Goal: Task Accomplishment & Management: Manage account settings

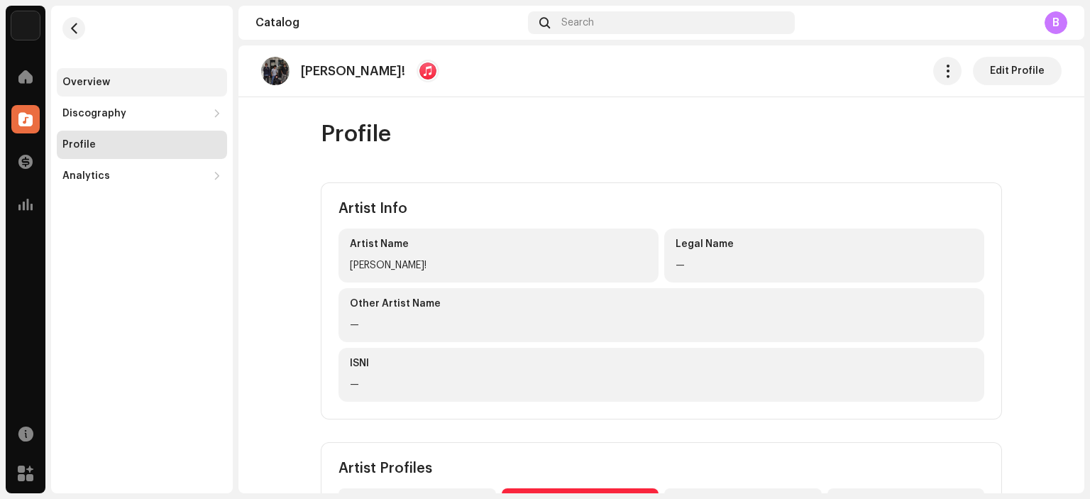
click at [69, 77] on div "Overview" at bounding box center [86, 82] width 48 height 11
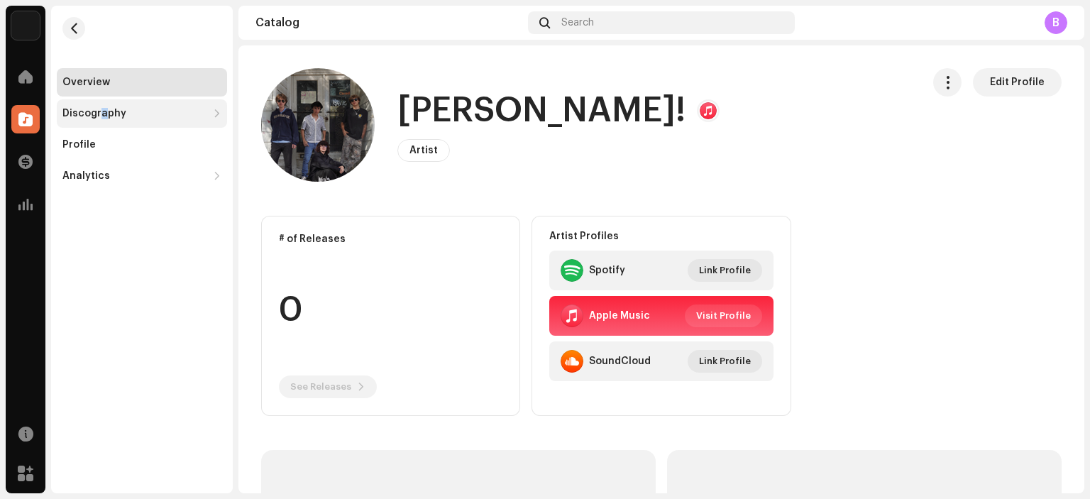
click at [100, 123] on div "Discography" at bounding box center [142, 113] width 170 height 28
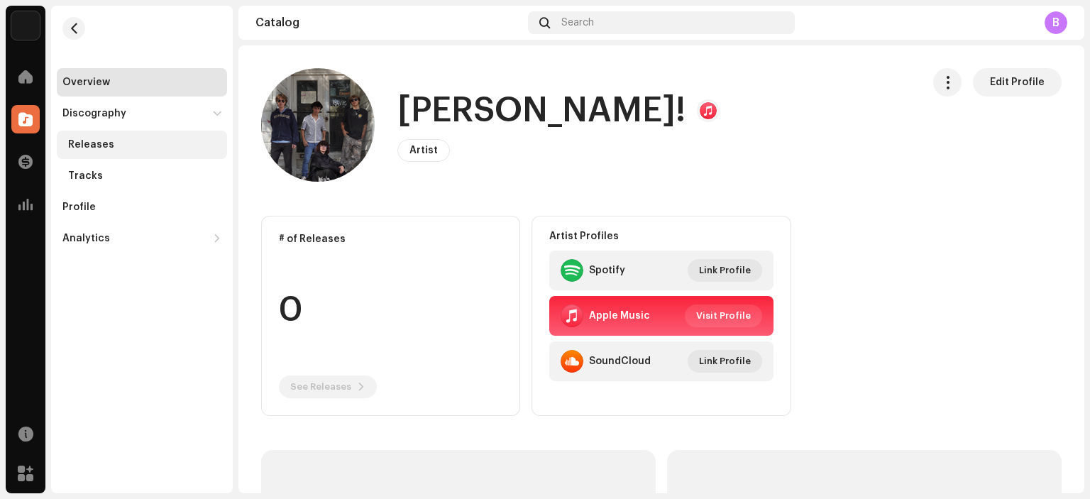
click at [84, 140] on div "Releases" at bounding box center [91, 144] width 46 height 11
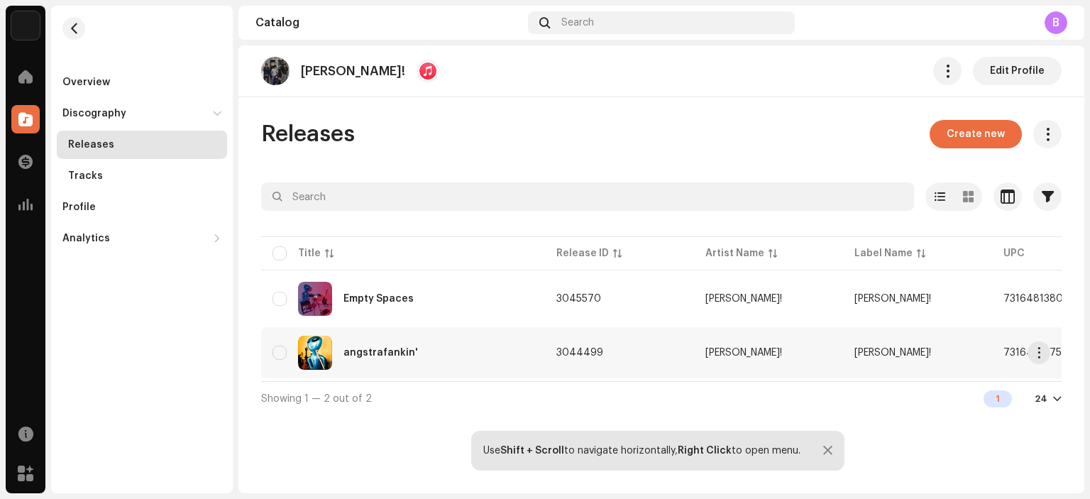
click at [366, 353] on div "angstrafankin'" at bounding box center [380, 353] width 74 height 10
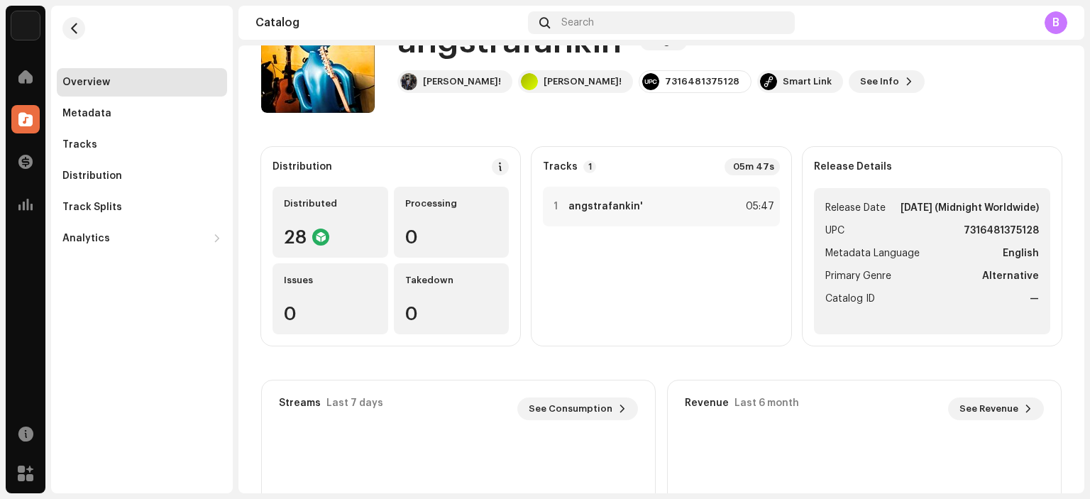
scroll to position [71, 0]
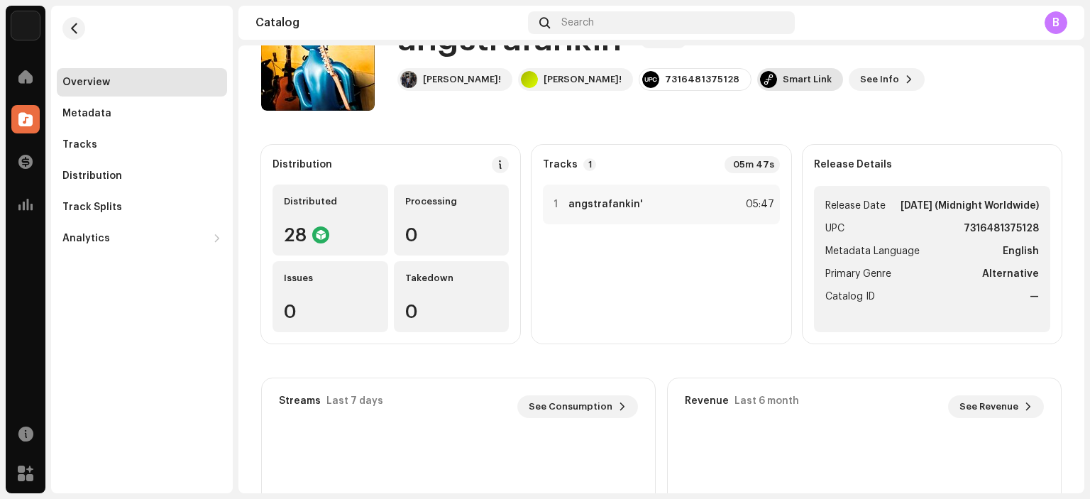
click at [757, 84] on div "Smart Link" at bounding box center [800, 79] width 86 height 23
click at [665, 127] on div "feature.fm Dashboard Go Premium Smart Link https://ffm.to/fank-angstrafankin" at bounding box center [545, 249] width 1090 height 499
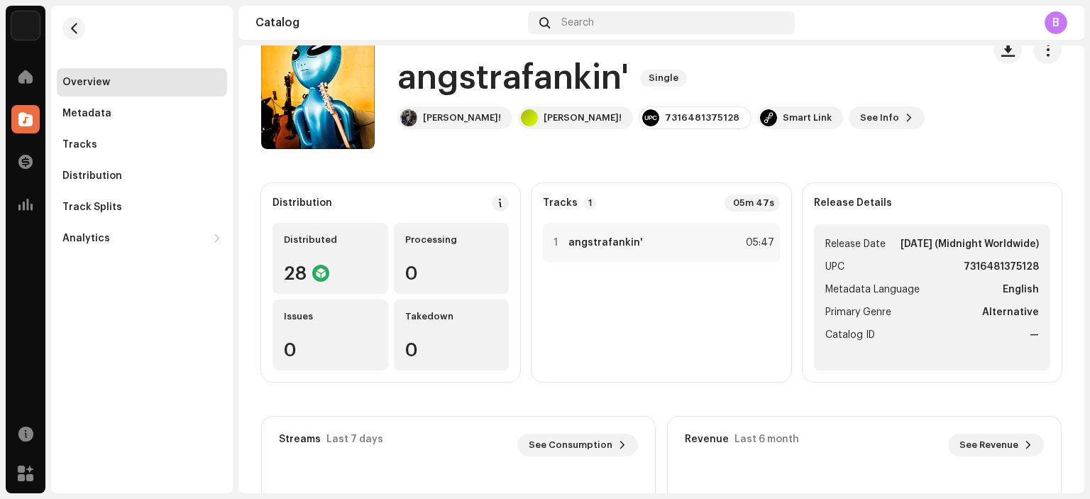
scroll to position [0, 0]
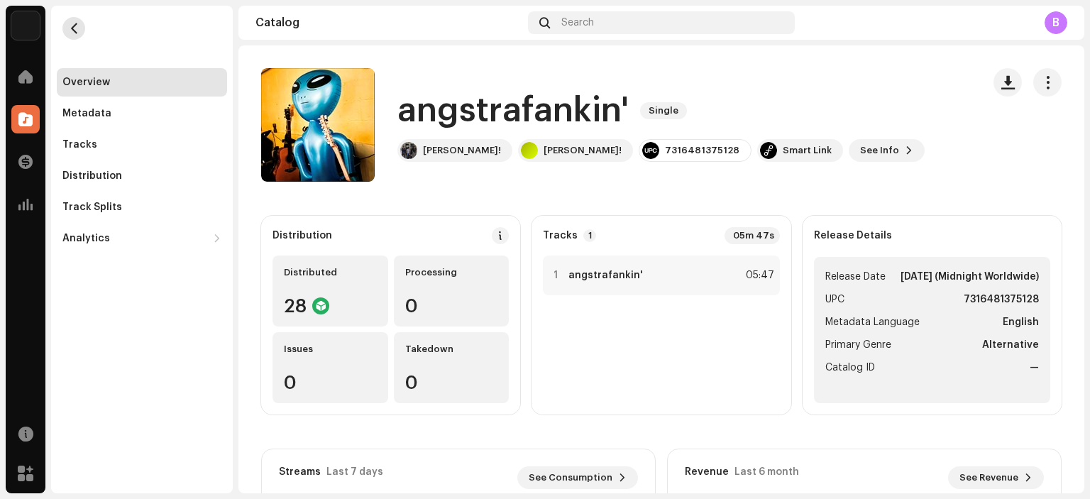
click at [73, 23] on span "button" at bounding box center [74, 28] width 11 height 11
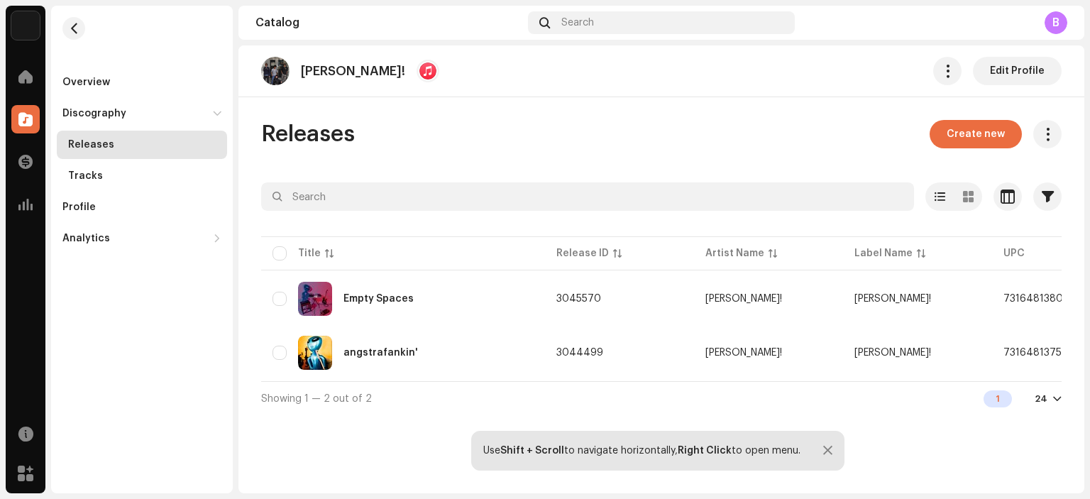
click at [85, 36] on re-m-nav-back at bounding box center [74, 37] width 34 height 62
click at [79, 33] on button "button" at bounding box center [73, 28] width 23 height 23
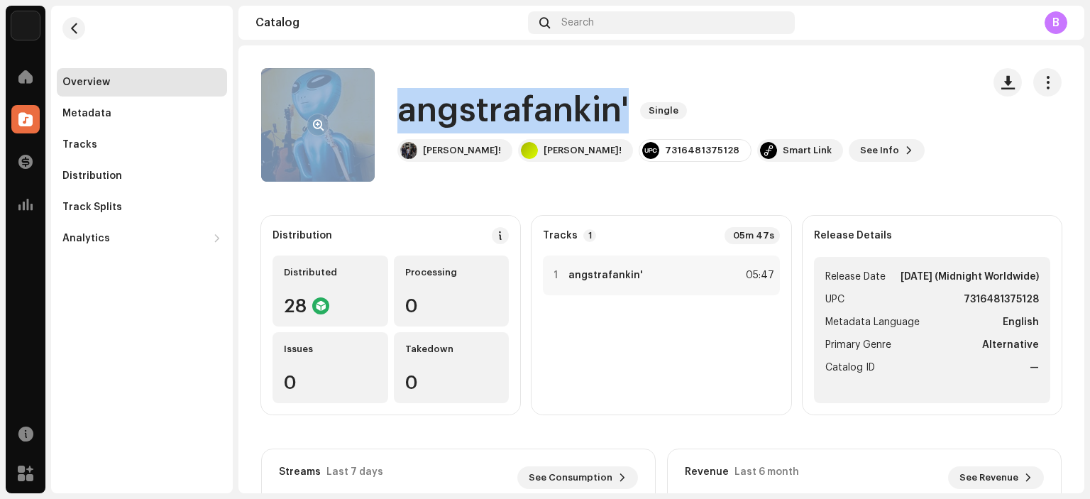
drag, startPoint x: 627, startPoint y: 117, endPoint x: 309, endPoint y: 95, distance: 319.3
click at [309, 95] on div "angstrafankin' Single Fank! Fank! 7316481375128 Smart Link See Info" at bounding box center [615, 125] width 709 height 114
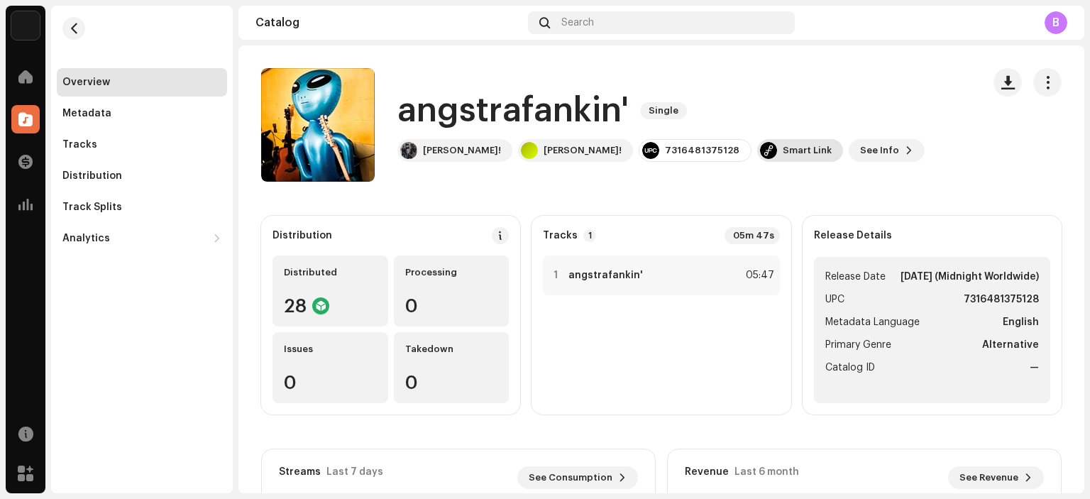
click at [782, 155] on div "Smart Link" at bounding box center [806, 150] width 49 height 11
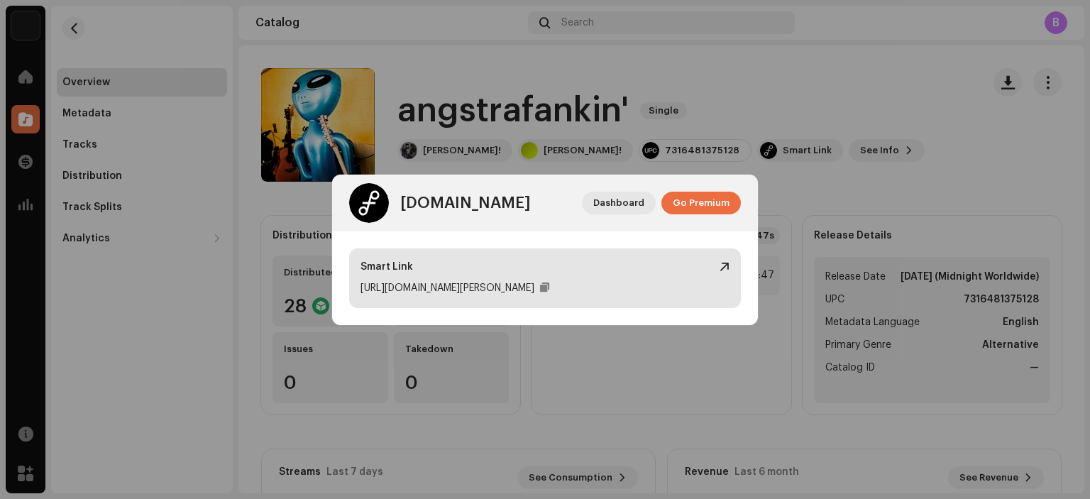
click at [508, 284] on div "https://ffm.to/fank-angstrafankin" at bounding box center [447, 288] width 174 height 17
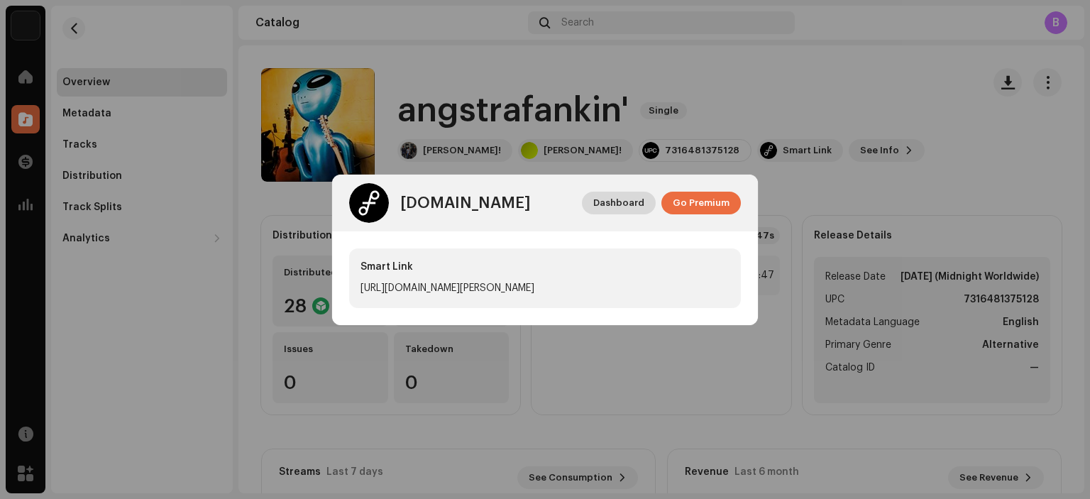
click at [638, 199] on span "Dashboard" at bounding box center [618, 203] width 51 height 28
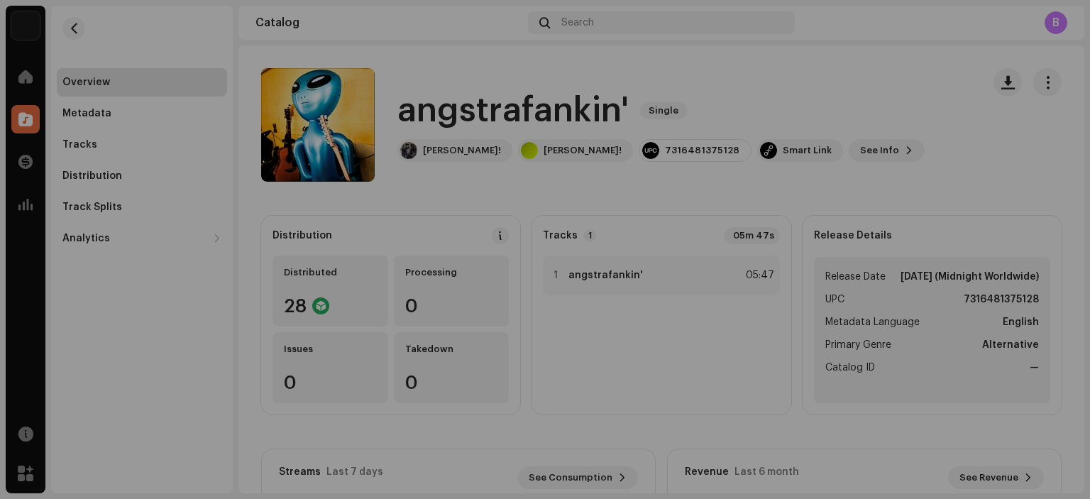
click at [79, 84] on div "feature.fm Dashboard Go Premium Smart Link https://ffm.to/fank-angstrafankin" at bounding box center [545, 249] width 1090 height 499
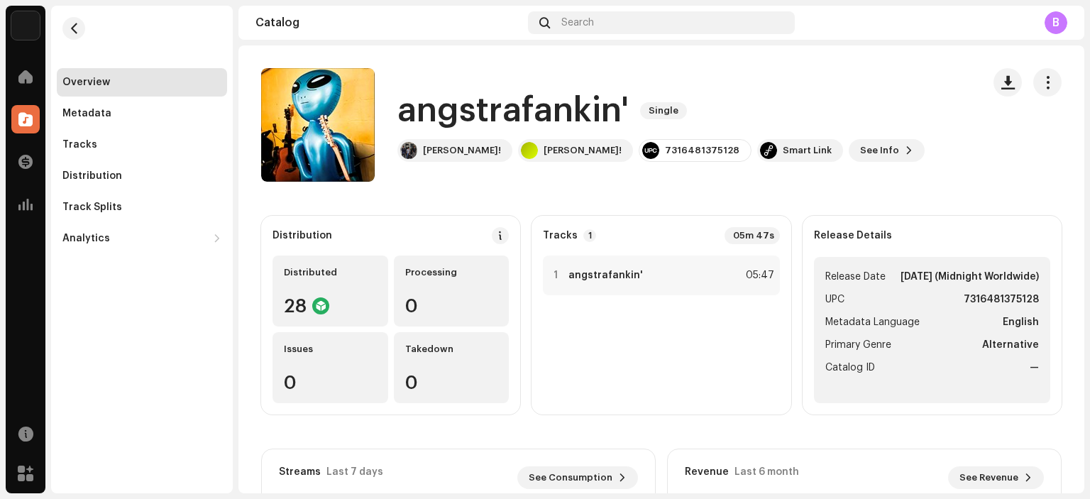
click at [111, 92] on div "Overview" at bounding box center [142, 82] width 170 height 28
click at [83, 84] on div "Overview" at bounding box center [86, 82] width 48 height 11
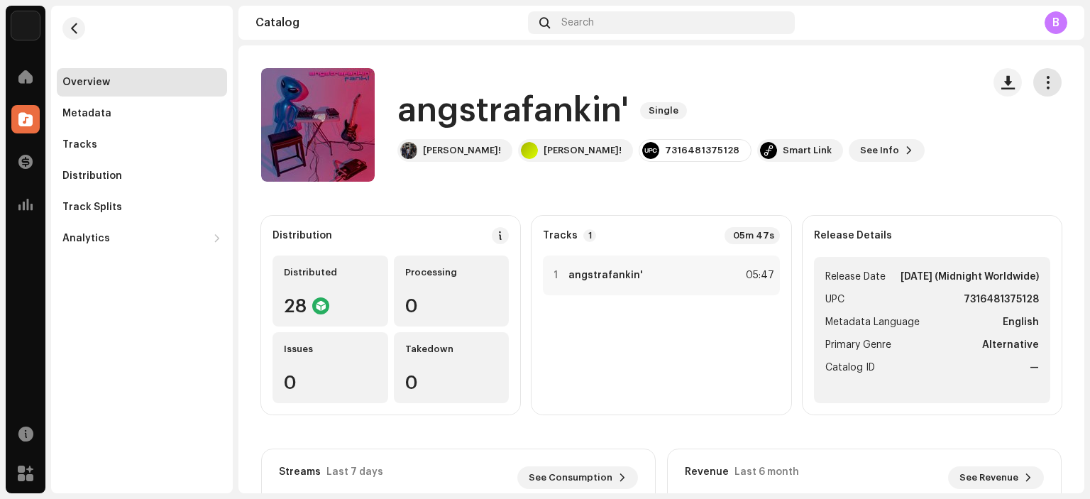
click at [1044, 79] on span "button" at bounding box center [1047, 82] width 13 height 11
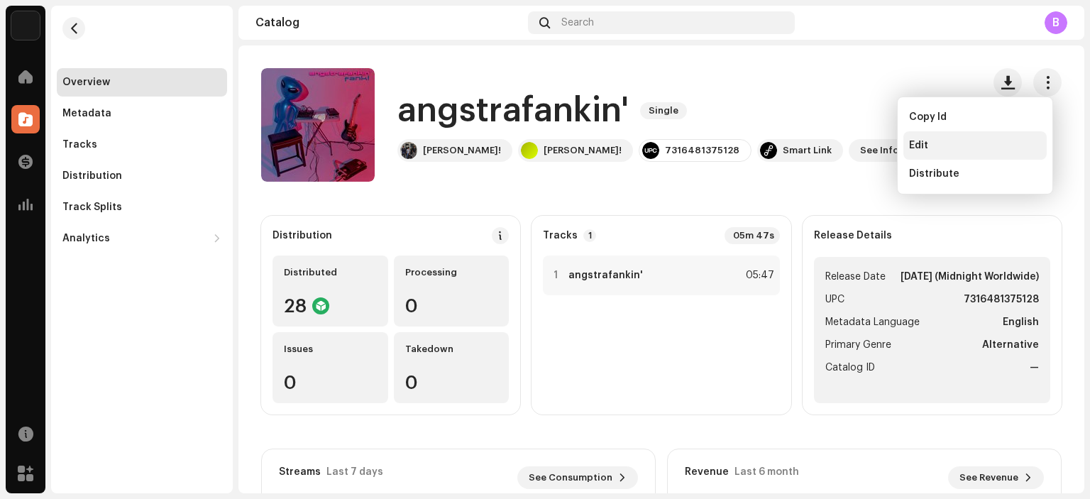
click at [930, 145] on div "Edit" at bounding box center [975, 145] width 132 height 11
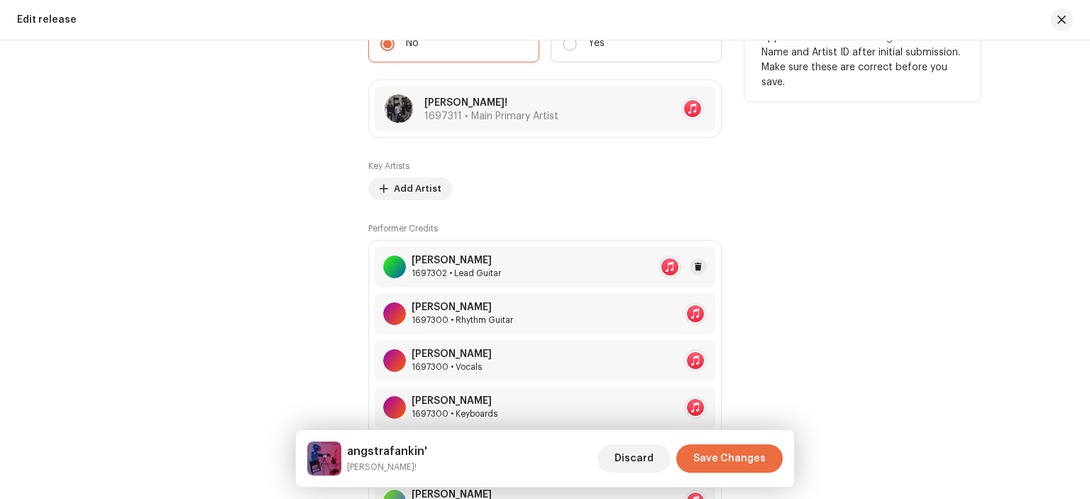
scroll to position [1338, 0]
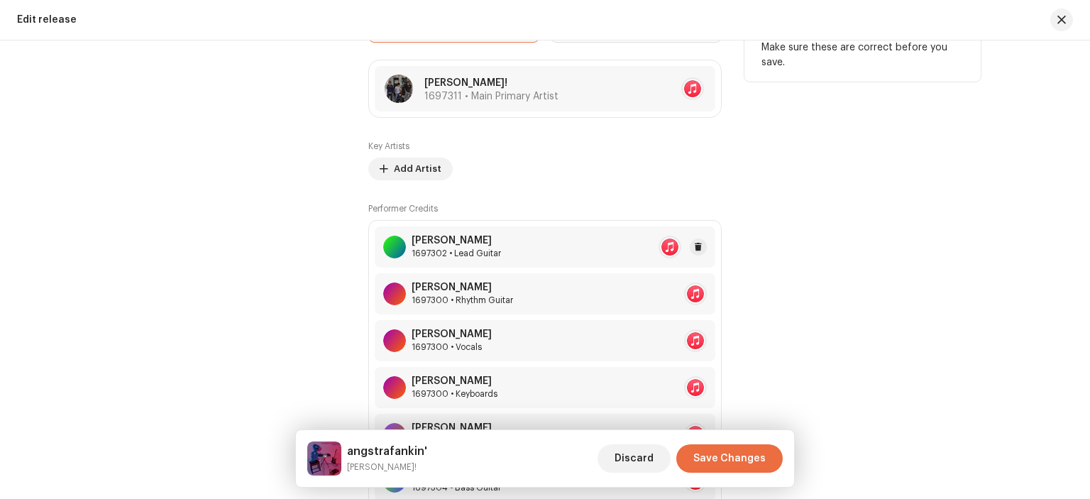
click at [477, 246] on div "[PERSON_NAME]" at bounding box center [455, 240] width 89 height 11
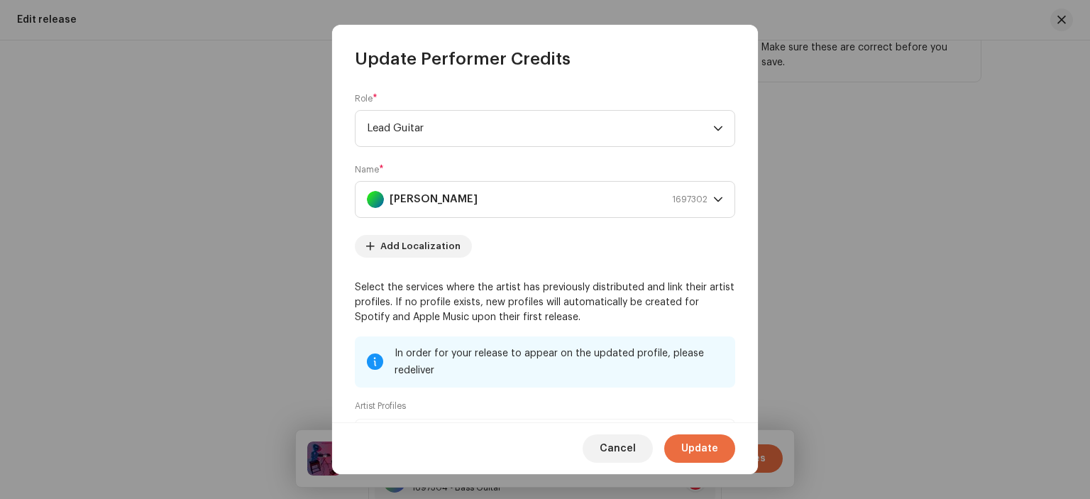
click at [624, 438] on span "Cancel" at bounding box center [617, 448] width 36 height 28
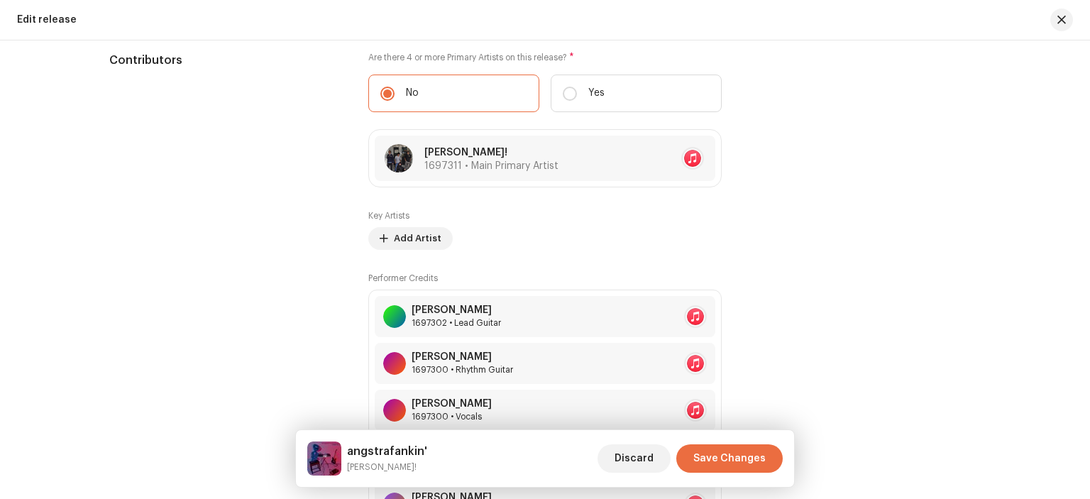
scroll to position [1267, 0]
click at [1062, 16] on span "button" at bounding box center [1061, 19] width 9 height 11
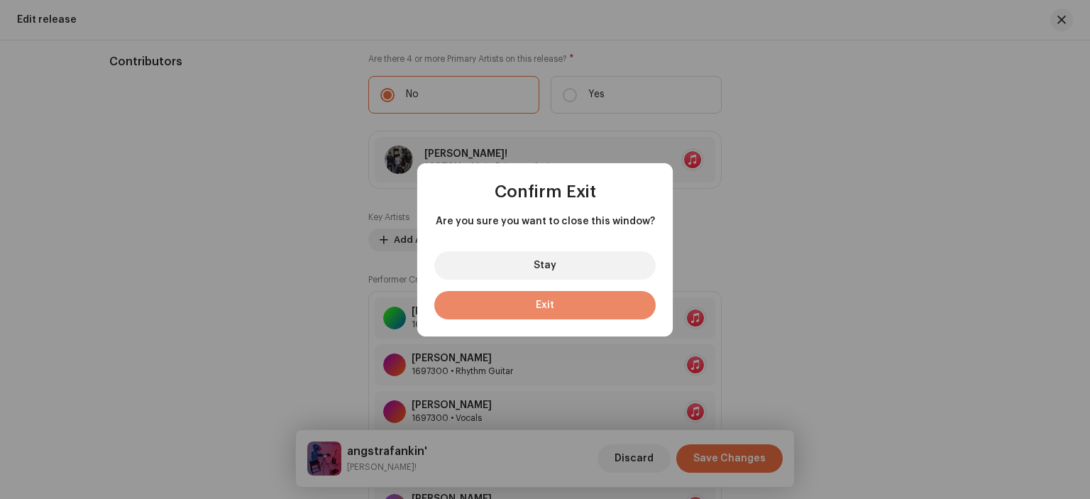
click at [557, 302] on button "Exit" at bounding box center [544, 305] width 221 height 28
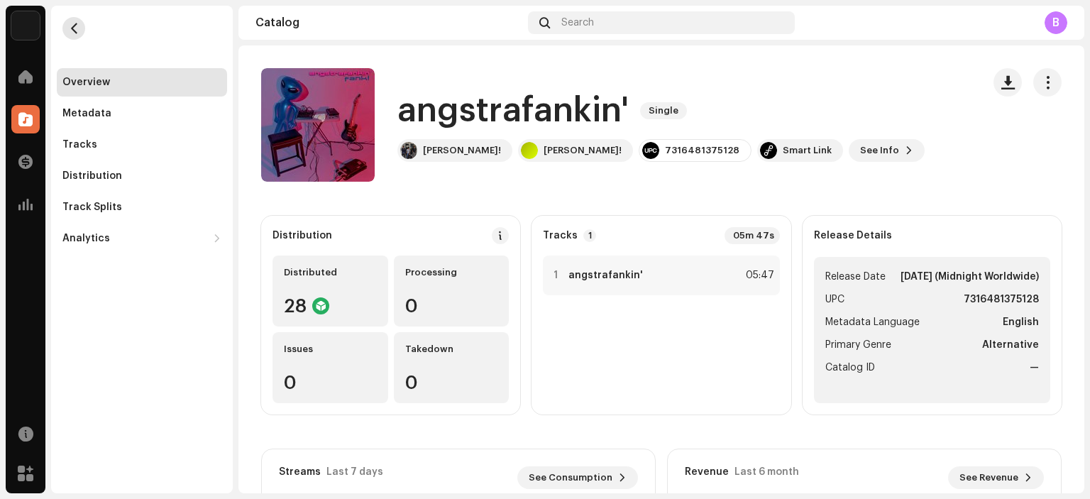
click at [77, 36] on button "button" at bounding box center [73, 28] width 23 height 23
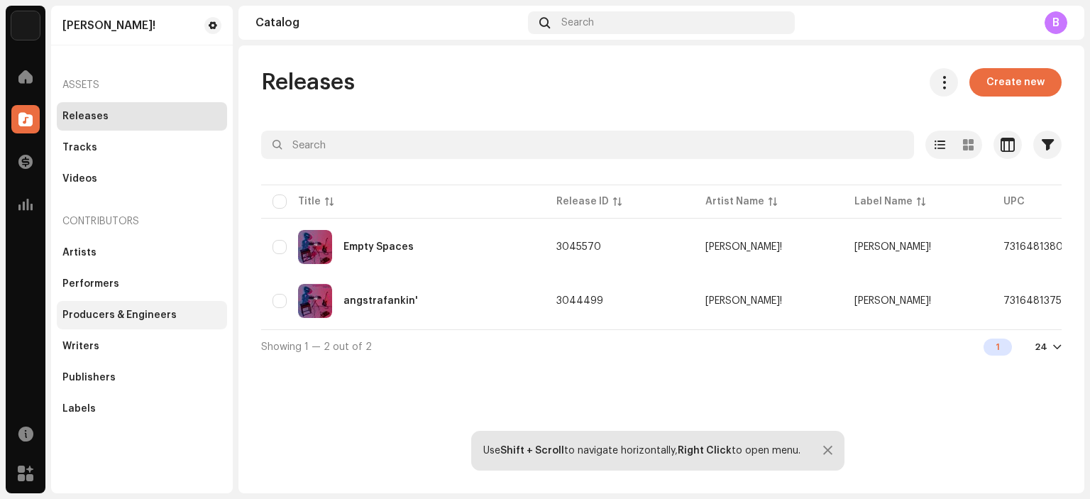
click at [114, 307] on div "Artists Performers Producers & Engineers Writers Publishers Labels" at bounding box center [142, 330] width 170 height 184
click at [107, 424] on div "[PERSON_NAME]! Assets Releases Tracks Videos Contributors Artists Performers Pr…" at bounding box center [142, 249] width 182 height 487
click at [119, 382] on div "Publishers" at bounding box center [141, 377] width 159 height 11
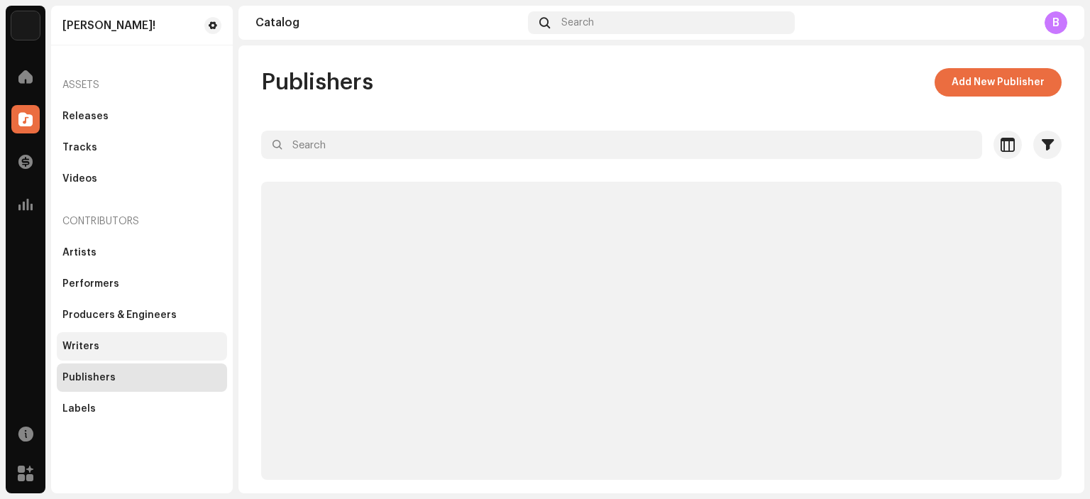
click at [126, 355] on div "Writers" at bounding box center [142, 346] width 170 height 28
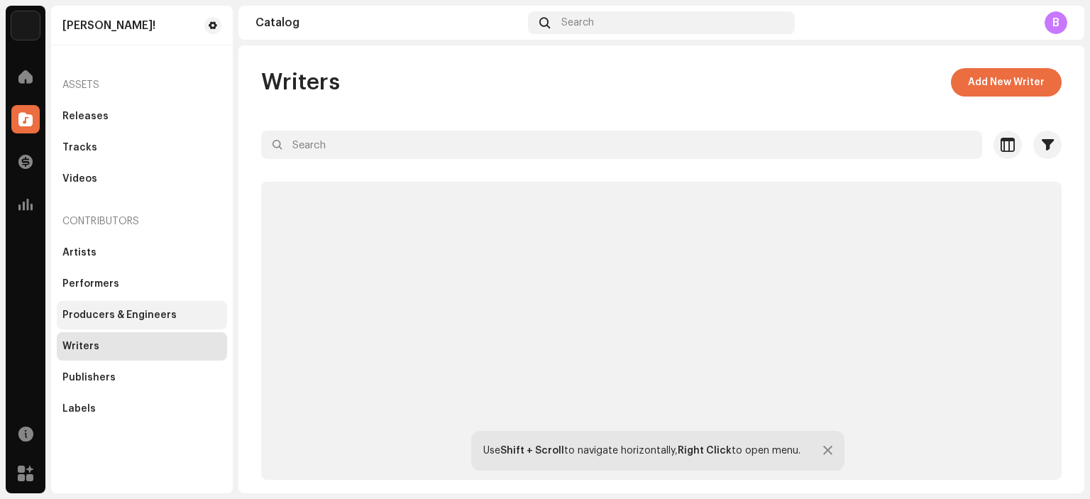
click at [138, 320] on div "Producers & Engineers" at bounding box center [119, 314] width 114 height 11
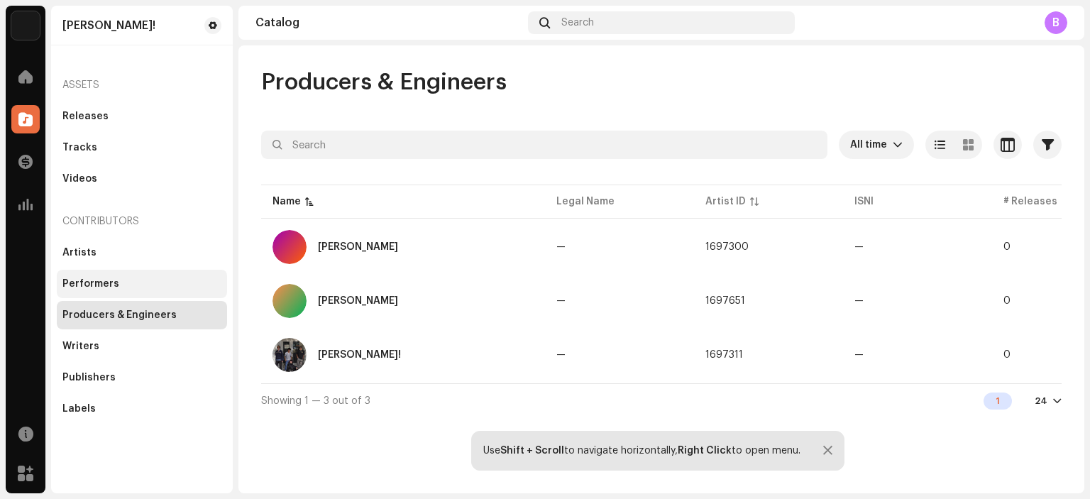
click at [145, 281] on div "Performers" at bounding box center [141, 283] width 159 height 11
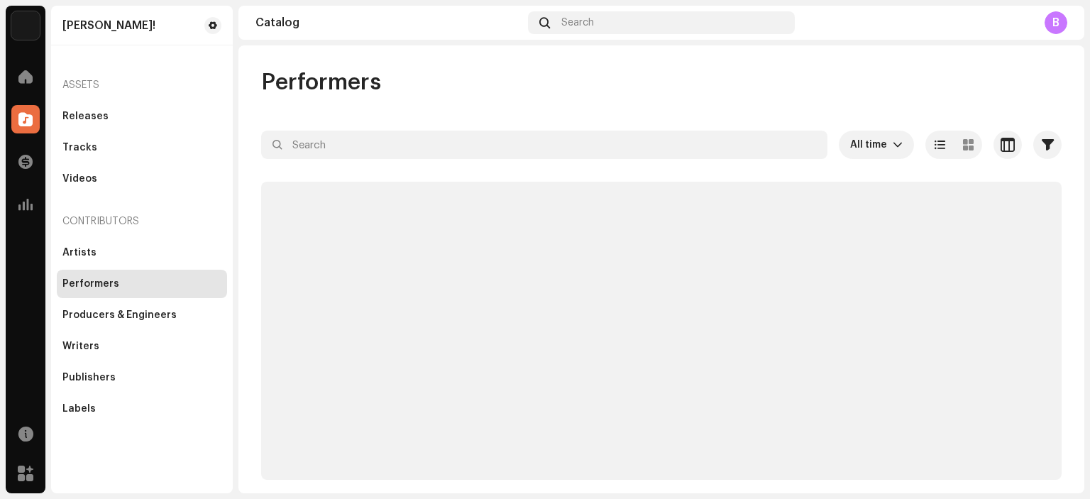
click at [150, 267] on div "Artists Performers Producers & Engineers Writers Publishers Labels" at bounding box center [142, 330] width 170 height 184
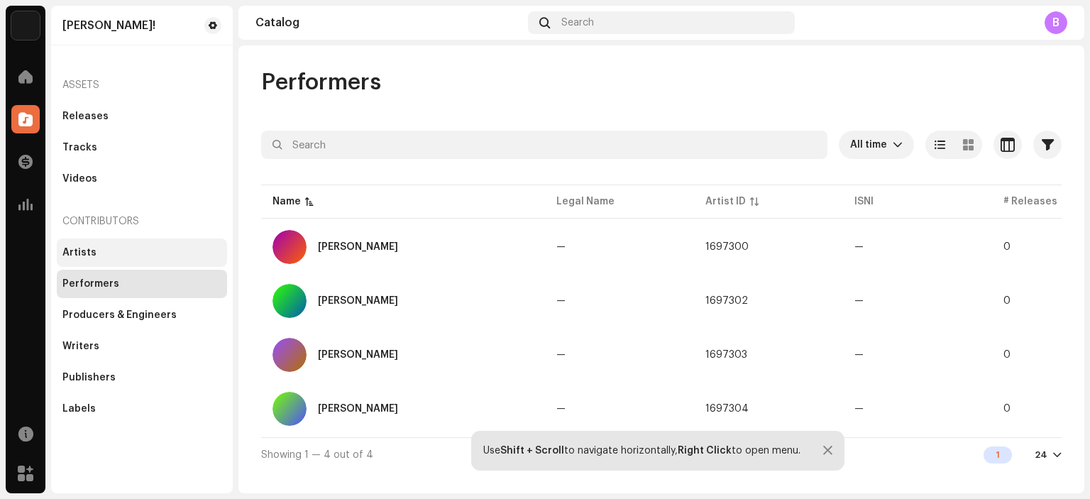
click at [153, 259] on div "Artists" at bounding box center [142, 252] width 170 height 28
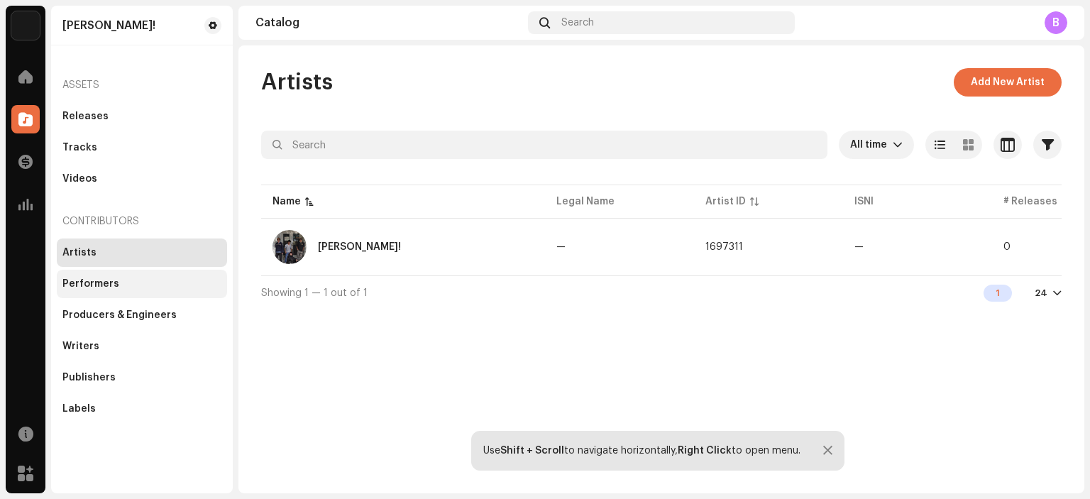
click at [123, 278] on div "Performers" at bounding box center [141, 283] width 159 height 11
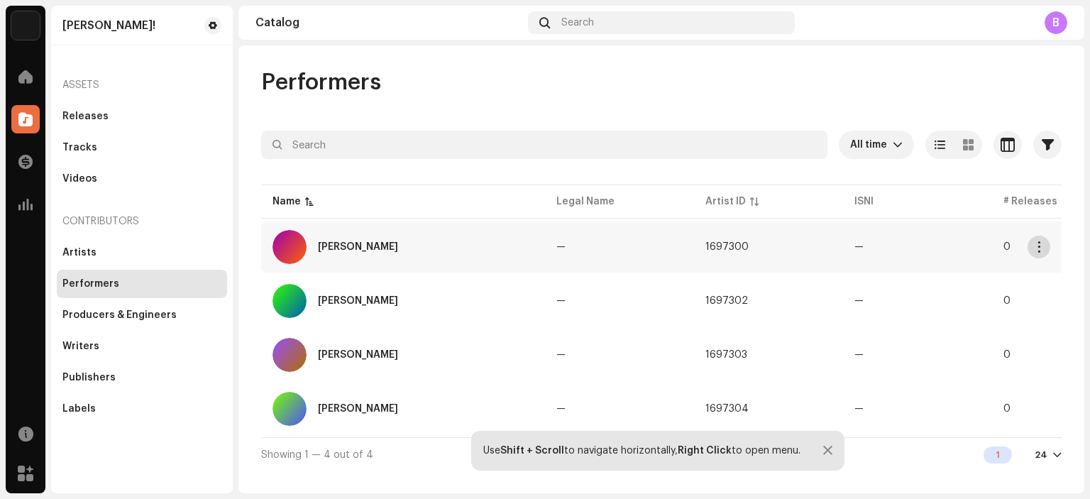
click at [1035, 246] on span "button" at bounding box center [1039, 246] width 11 height 11
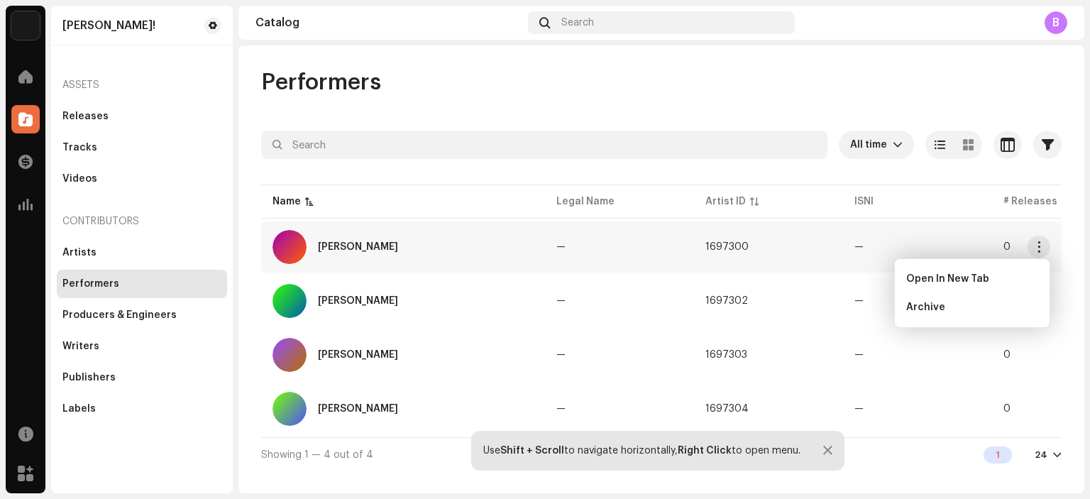
click at [784, 175] on div at bounding box center [661, 170] width 800 height 23
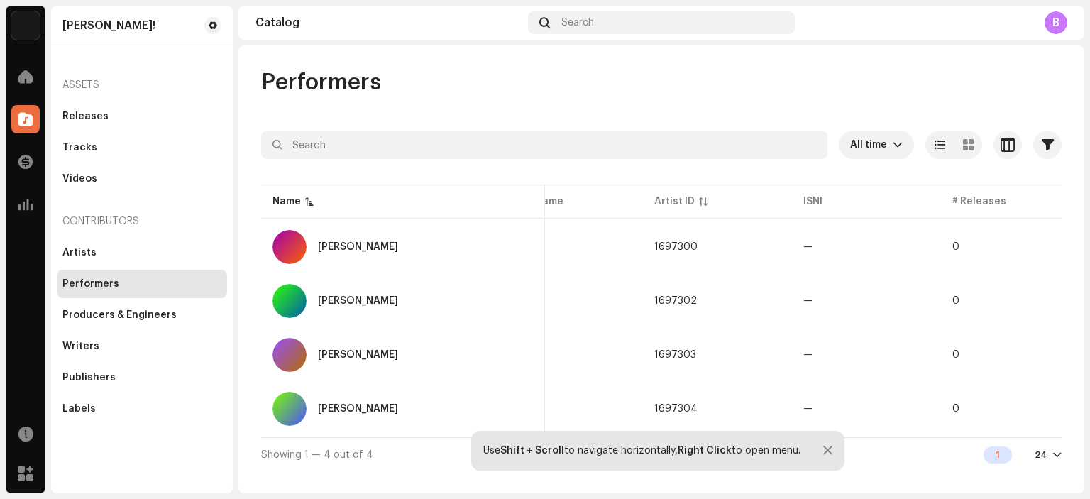
scroll to position [0, 79]
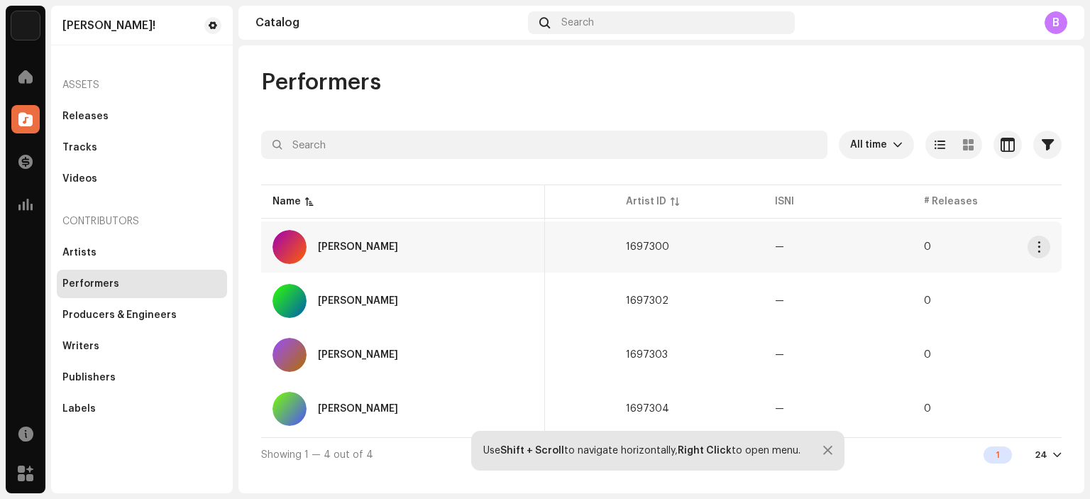
click at [397, 246] on div "[PERSON_NAME]" at bounding box center [402, 247] width 261 height 34
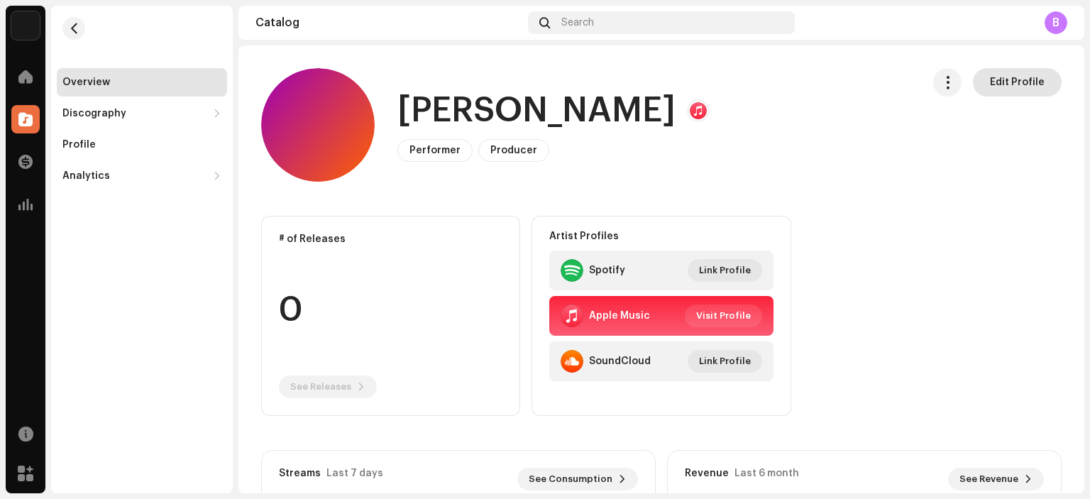
click at [1011, 79] on span "Edit Profile" at bounding box center [1017, 82] width 55 height 28
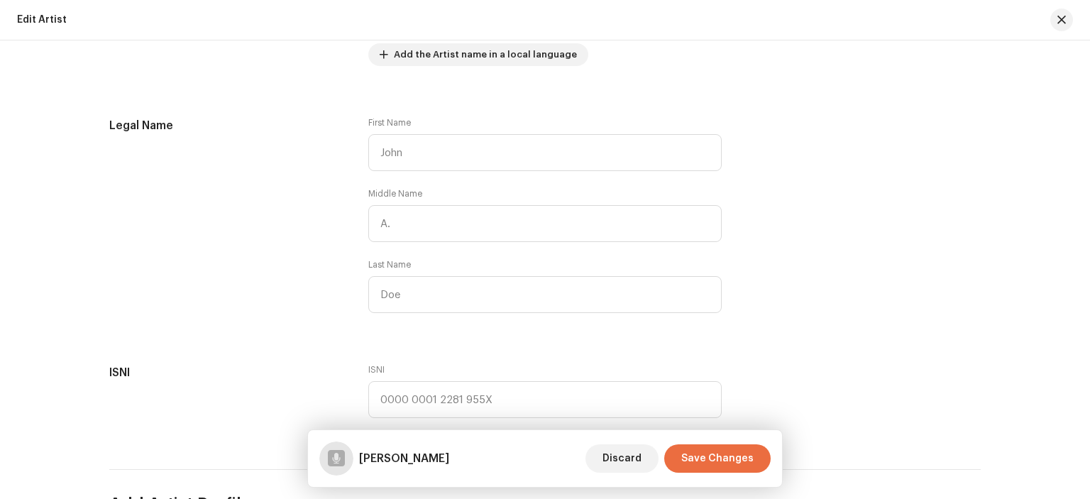
scroll to position [426, 0]
